Goal: Find contact information: Find contact information

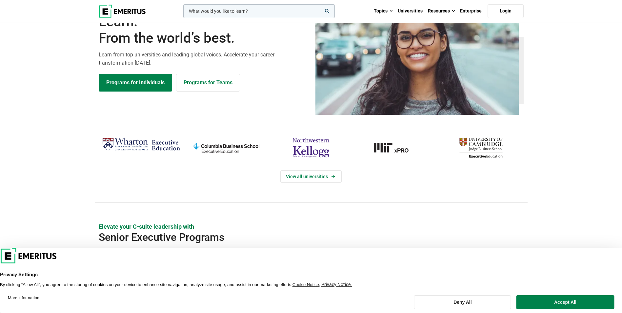
scroll to position [66, 0]
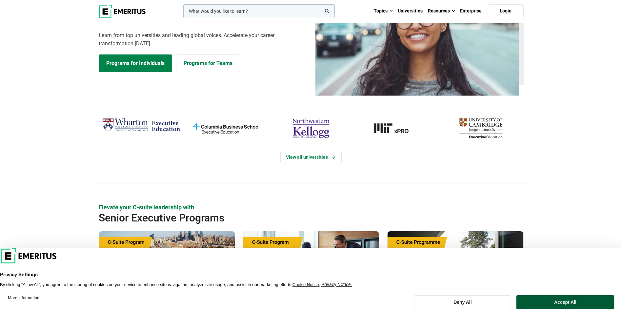
click at [558, 300] on button "Accept All" at bounding box center [566, 302] width 98 height 14
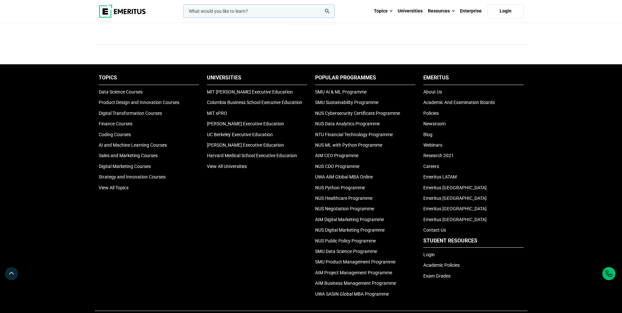
scroll to position [2197, 0]
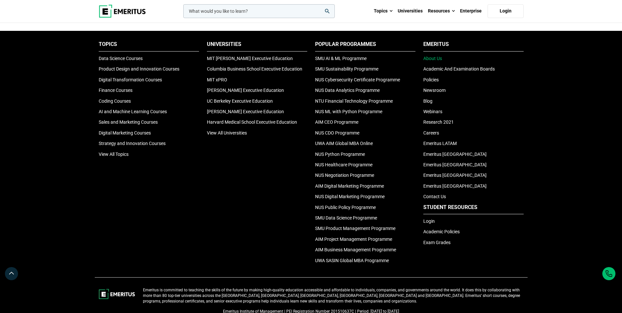
click at [433, 58] on link "About Us" at bounding box center [432, 58] width 19 height 5
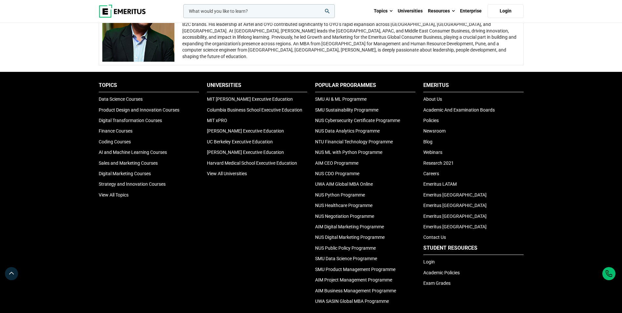
scroll to position [1345, 0]
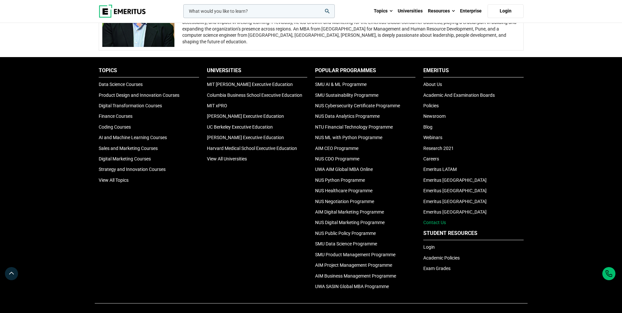
click at [440, 223] on link "Contact Us" at bounding box center [434, 222] width 23 height 5
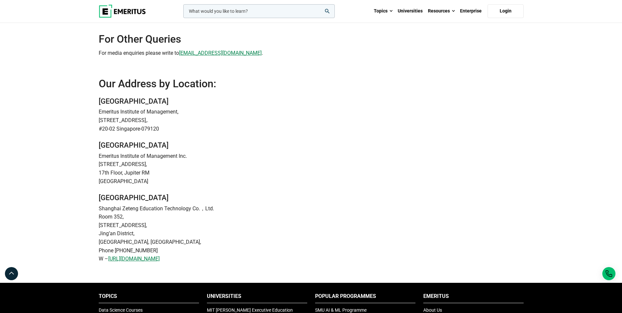
scroll to position [98, 0]
